Goal: Book appointment/travel/reservation

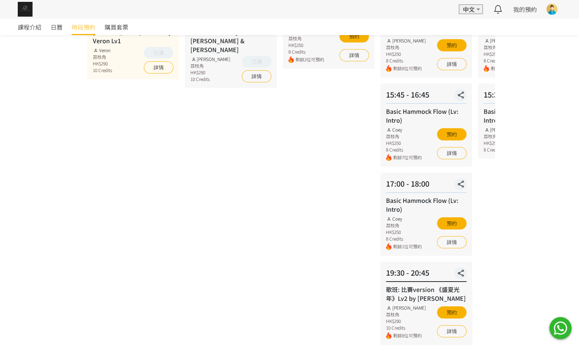
scroll to position [222, 0]
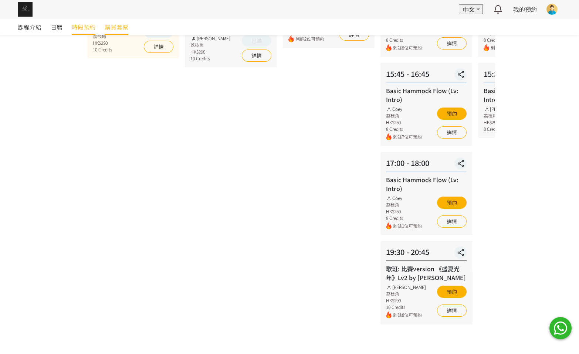
click at [126, 32] on link "購買套票" at bounding box center [117, 27] width 24 height 16
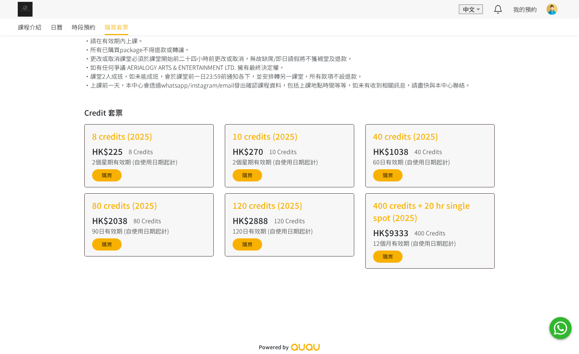
scroll to position [79, 0]
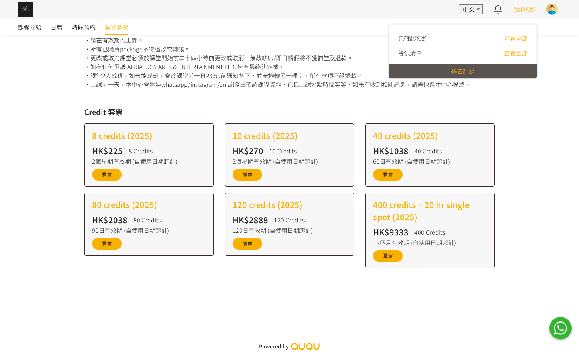
click at [515, 7] on span "我的預約" at bounding box center [525, 9] width 24 height 9
click at [521, 11] on span "我的預約" at bounding box center [525, 9] width 24 height 9
click at [518, 11] on span "我的預約" at bounding box center [525, 9] width 24 height 9
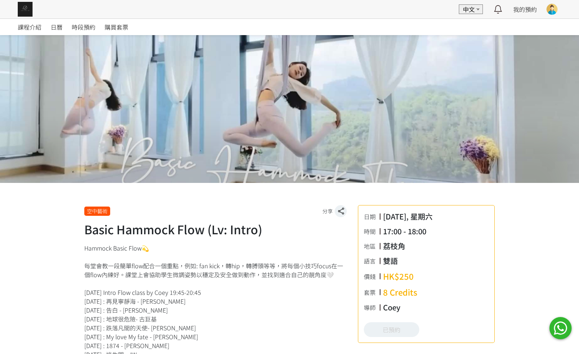
scroll to position [333, 0]
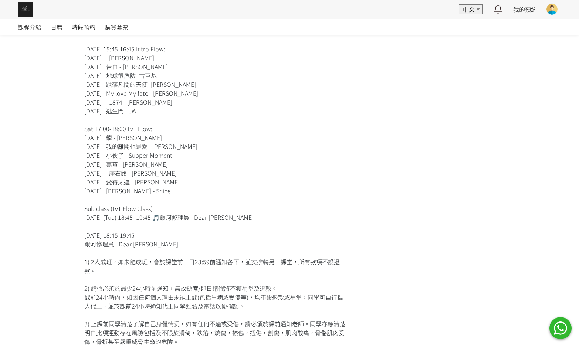
click at [110, 174] on div "Hammock Basic Flow💫 每堂會教一段簡單flow配合一個重點，例如: fan kick，轉hip，轉膊頭等等，將每個小技巧focus在一個fl…" at bounding box center [215, 142] width 263 height 462
click at [78, 27] on span "時段預約" at bounding box center [84, 27] width 24 height 9
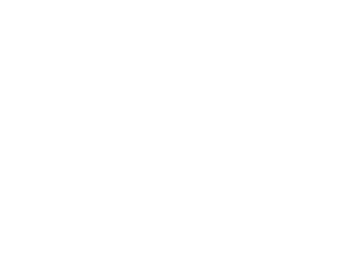
scroll to position [65, 0]
click at [0, 0] on link "詳情" at bounding box center [0, 0] width 0 height 0
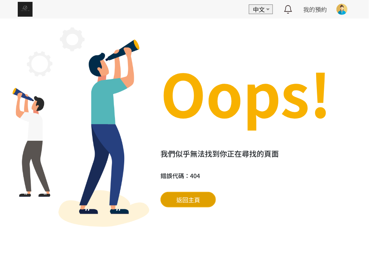
click at [200, 202] on div "返回主頁" at bounding box center [188, 199] width 33 height 9
click at [194, 197] on span "返回主頁" at bounding box center [188, 199] width 24 height 9
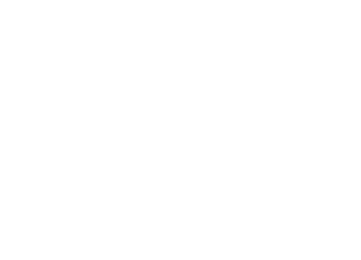
scroll to position [55, 0]
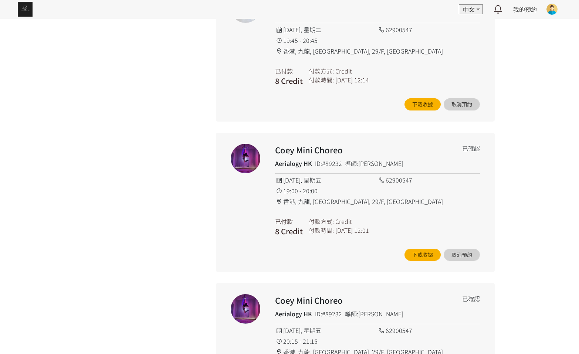
scroll to position [998, 0]
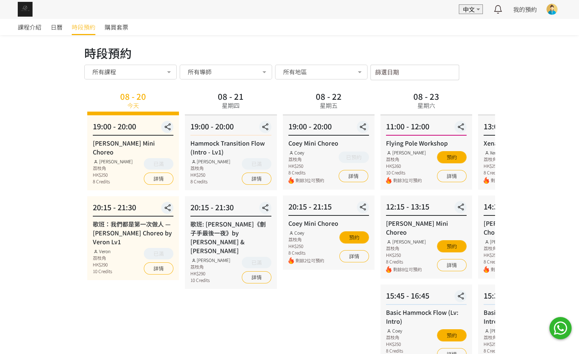
click at [411, 74] on input "篩選日期" at bounding box center [415, 73] width 89 height 16
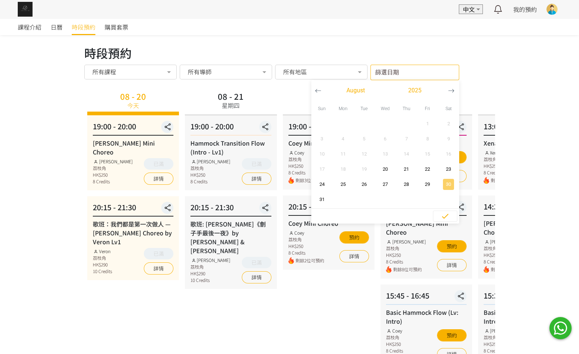
click at [447, 181] on button "30" at bounding box center [448, 184] width 21 height 15
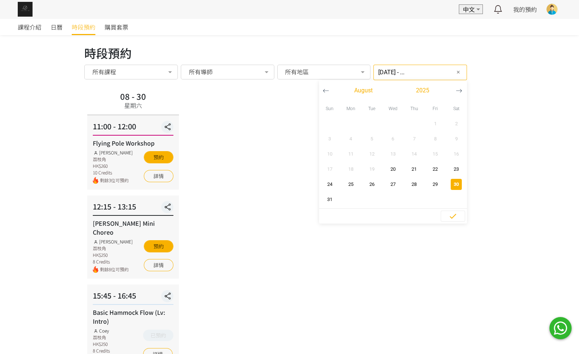
click at [468, 245] on div "08 - 30 星期六 11:00 - 12:00 Flying Pole Workshop Tracy 荔枝角 HK$260 10 Credits 剩餘3位…" at bounding box center [289, 273] width 411 height 368
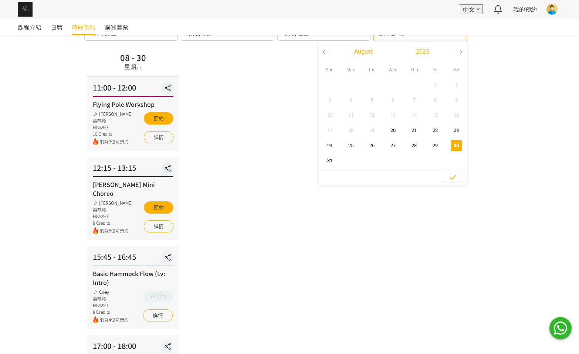
scroll to position [111, 0]
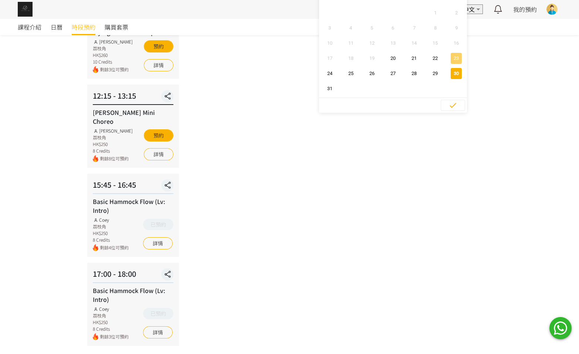
click at [448, 58] on span "23" at bounding box center [456, 58] width 17 height 7
click at [451, 68] on span "button" at bounding box center [456, 73] width 11 height 11
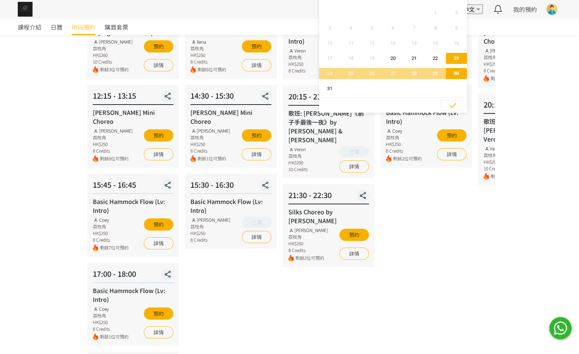
click at [448, 70] on span "30" at bounding box center [456, 73] width 17 height 7
type input "2025-08-30 - ..."
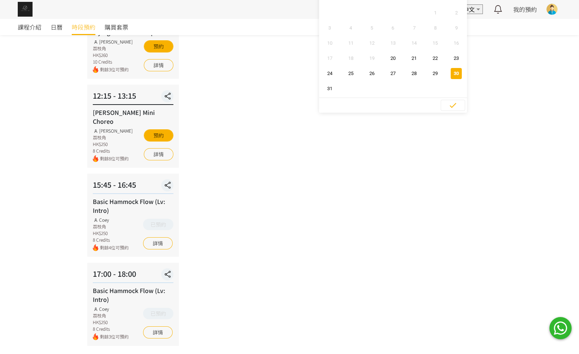
click at [381, 199] on div "08 - 30 星期六 11:00 - 12:00 Flying Pole Workshop Tracy 荔枝角 HK$260 10 Credits 剩餘3位…" at bounding box center [289, 162] width 411 height 368
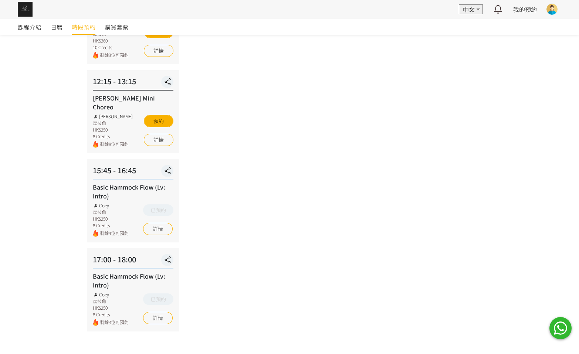
scroll to position [134, 0]
